Goal: Task Accomplishment & Management: Manage account settings

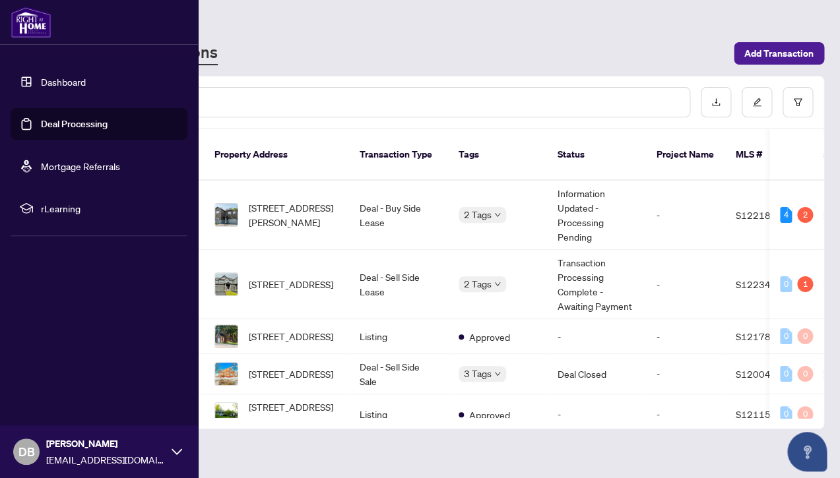
click at [55, 84] on link "Dashboard" at bounding box center [63, 82] width 45 height 12
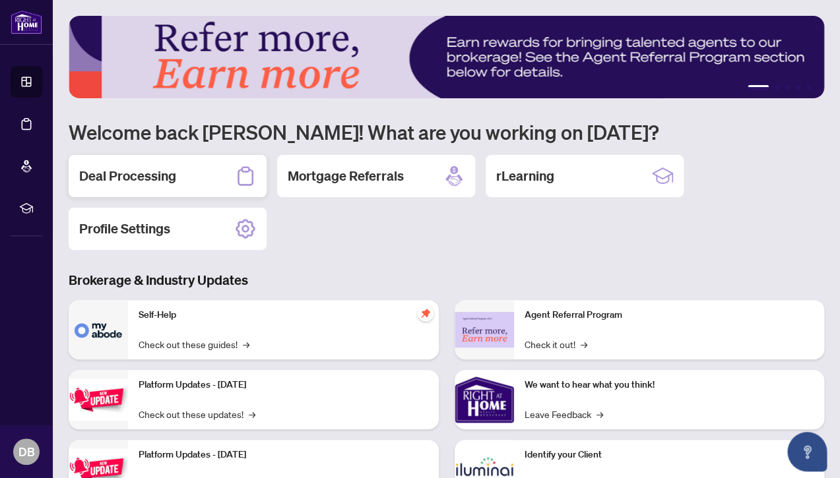
click at [157, 172] on h2 "Deal Processing" at bounding box center [127, 176] width 97 height 18
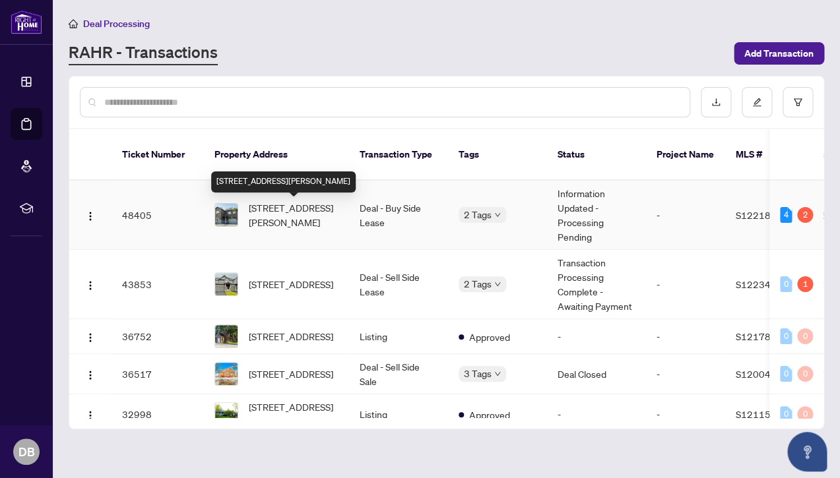
click at [288, 215] on span "[STREET_ADDRESS][PERSON_NAME]" at bounding box center [294, 215] width 90 height 29
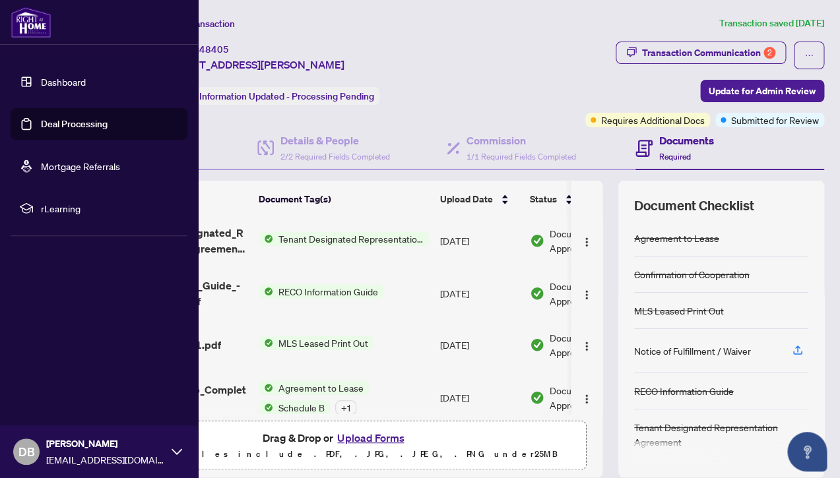
click at [66, 82] on link "Dashboard" at bounding box center [63, 82] width 45 height 12
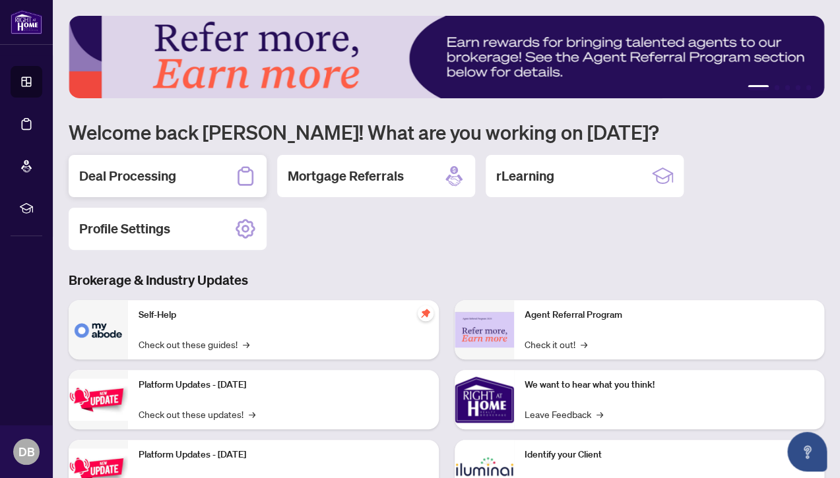
click at [148, 170] on h2 "Deal Processing" at bounding box center [127, 176] width 97 height 18
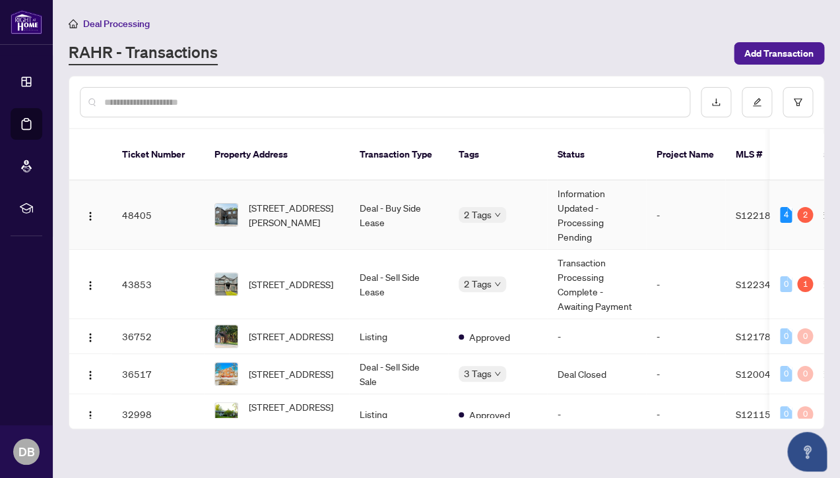
scroll to position [0, 1]
